Goal: Find specific page/section: Find specific page/section

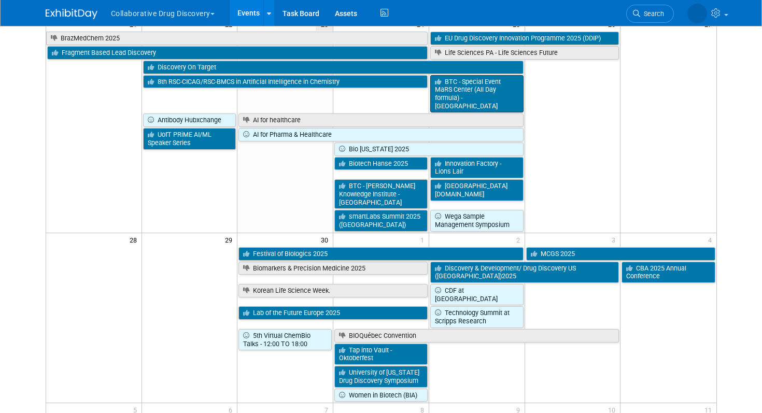
scroll to position [809, 0]
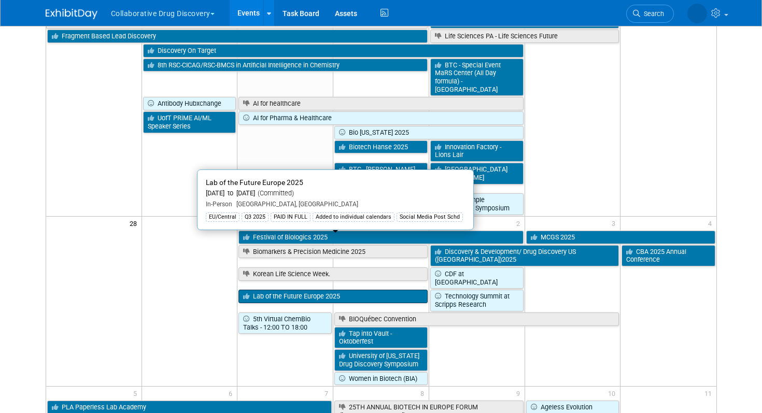
click at [368, 290] on link "Lab of the Future Europe 2025" at bounding box center [333, 296] width 189 height 13
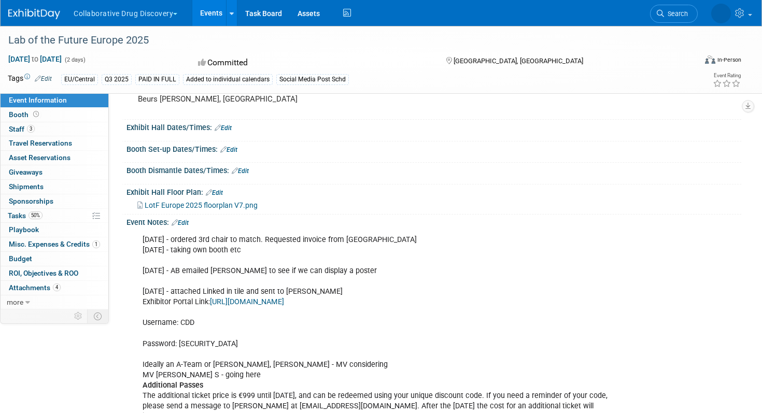
scroll to position [441, 0]
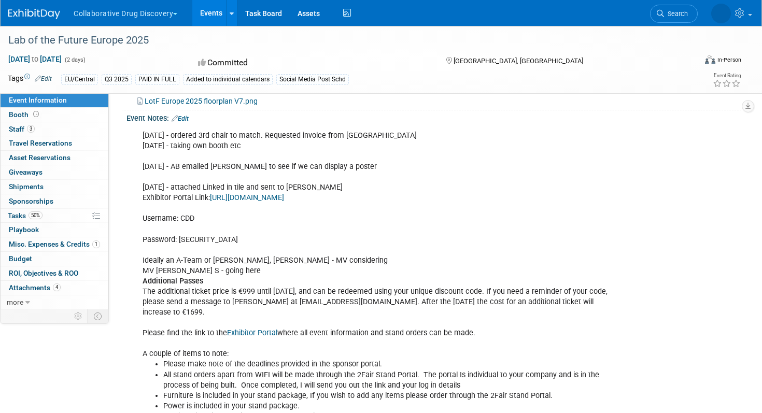
click at [197, 228] on div "04SEP2025 - ordered 3rd chair to match. Requested invoice from Joeme 19AUG2025 …" at bounding box center [379, 370] width 488 height 490
copy div "Lotf2025"
